Goal: Transaction & Acquisition: Purchase product/service

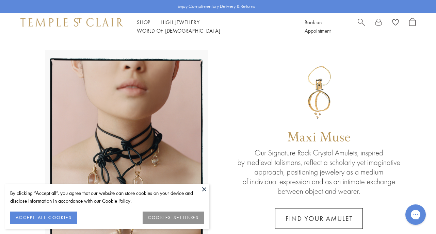
click at [205, 187] on button at bounding box center [204, 189] width 10 height 10
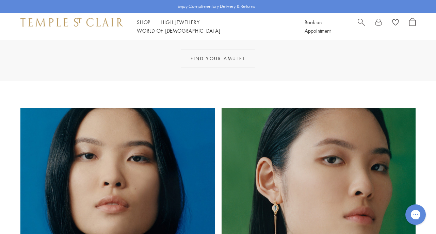
scroll to position [369, 0]
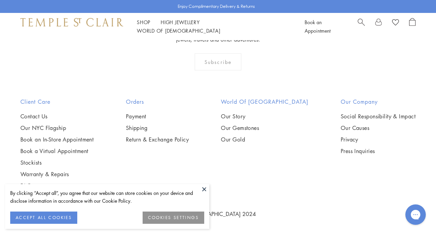
click at [203, 187] on button at bounding box center [204, 189] width 10 height 10
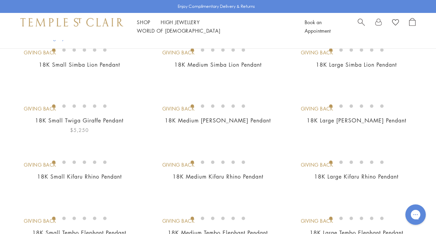
scroll to position [168, 0]
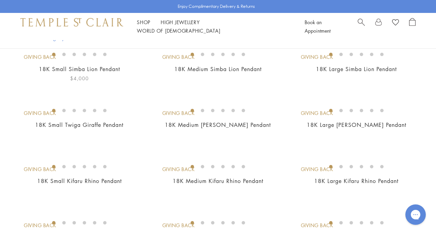
click at [0, 0] on img at bounding box center [0, 0] width 0 height 0
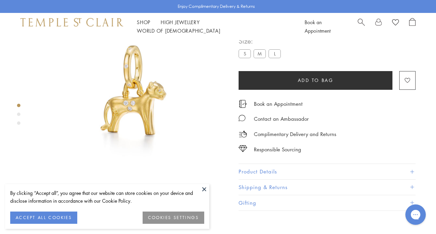
click at [204, 188] on button at bounding box center [204, 189] width 10 height 10
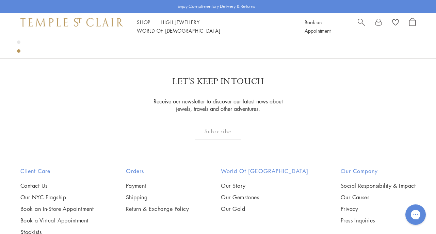
scroll to position [623, 0]
